Goal: Information Seeking & Learning: Learn about a topic

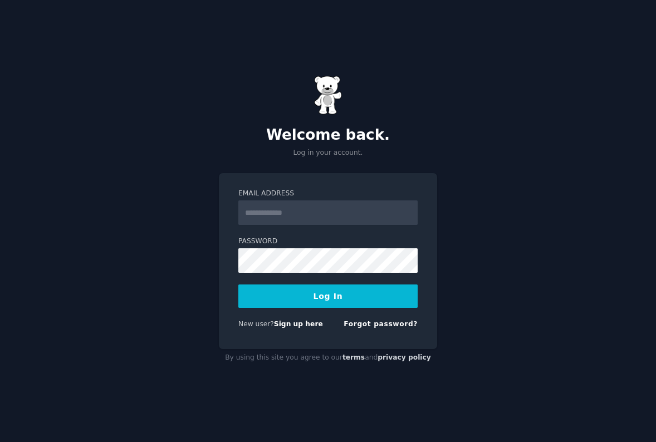
click at [270, 210] on input "Email Address" at bounding box center [327, 213] width 179 height 25
click at [452, 99] on div "Welcome back. Log in your account. Email Address Password Log In New user? Sign…" at bounding box center [328, 221] width 656 height 442
type input "**********"
click at [320, 298] on button "Log In" at bounding box center [327, 296] width 179 height 23
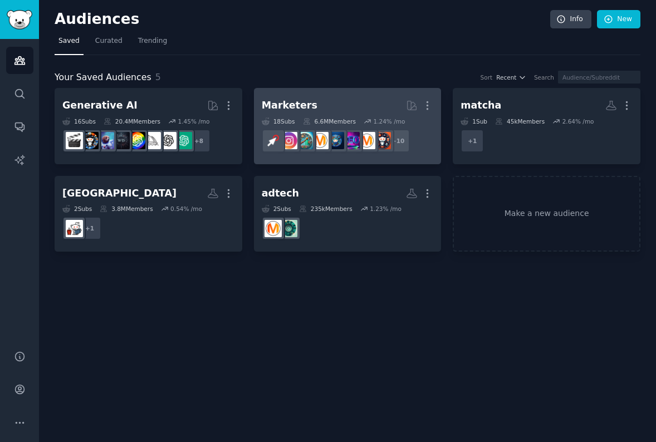
click at [355, 98] on h2 "Marketers More" at bounding box center [348, 106] width 172 height 20
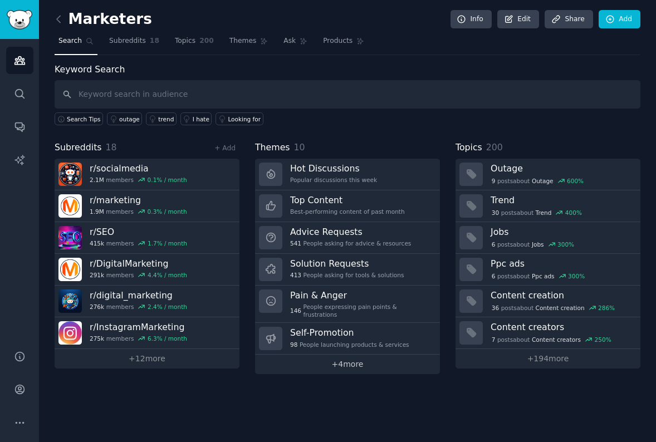
click at [354, 355] on link "+ 4 more" at bounding box center [347, 365] width 185 height 20
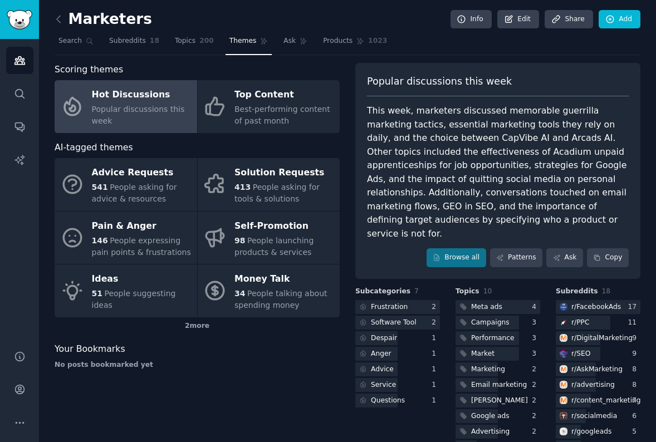
click at [450, 124] on div "This week, marketers discussed memorable guerrilla marketing tactics, essential…" at bounding box center [498, 172] width 262 height 137
